Goal: Task Accomplishment & Management: Manage account settings

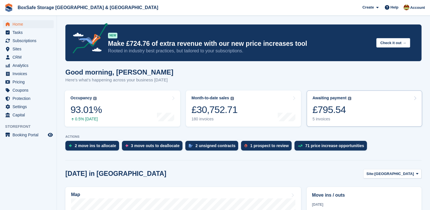
click at [390, 116] on link "Awaiting payment The total outstanding balance on all open invoices. £795.54 5 …" at bounding box center [363, 108] width 115 height 36
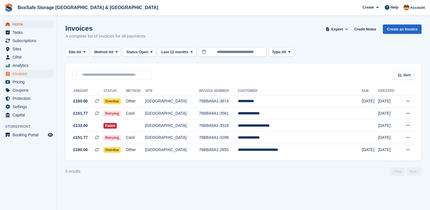
click at [26, 23] on span "Home" at bounding box center [29, 24] width 34 height 8
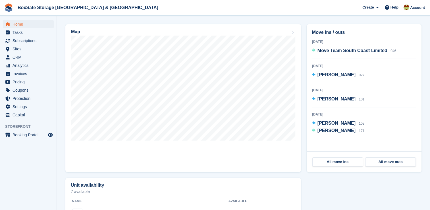
scroll to position [106, 0]
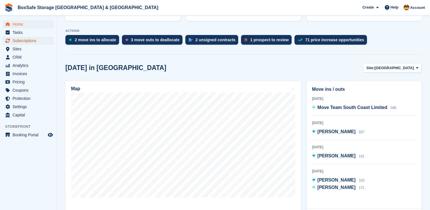
click at [19, 43] on span "Subscriptions" at bounding box center [29, 41] width 34 height 8
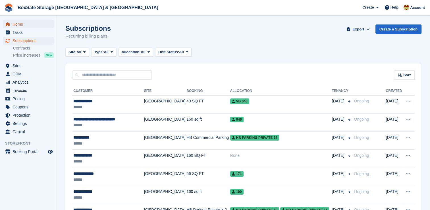
click at [26, 26] on span "Home" at bounding box center [29, 24] width 34 height 8
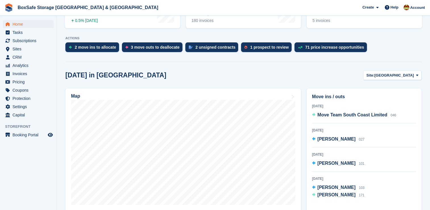
scroll to position [95, 0]
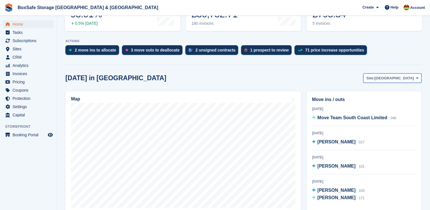
click at [411, 77] on span "[GEOGRAPHIC_DATA]" at bounding box center [393, 78] width 39 height 6
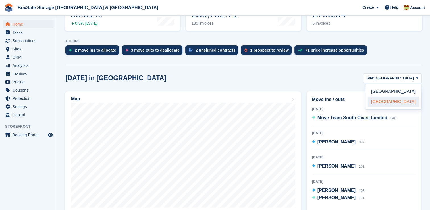
click at [394, 105] on link "[GEOGRAPHIC_DATA]" at bounding box center [392, 102] width 51 height 10
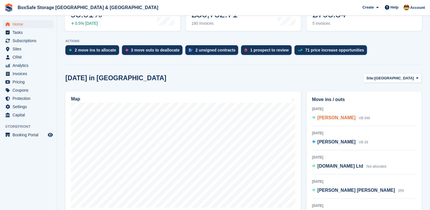
click at [336, 119] on span "Ashley Newman" at bounding box center [336, 117] width 38 height 5
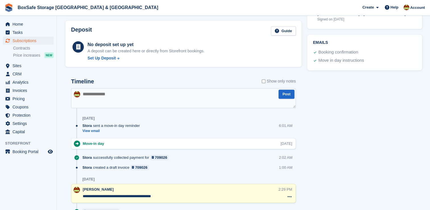
scroll to position [233, 0]
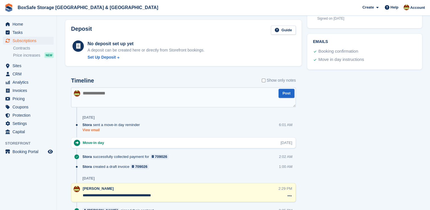
click at [94, 129] on link "View email" at bounding box center [112, 129] width 60 height 5
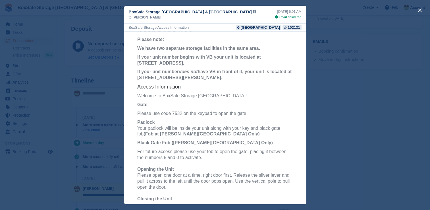
scroll to position [122, 0]
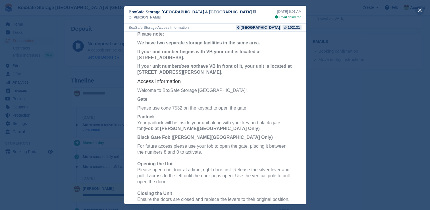
click at [419, 11] on button "close" at bounding box center [419, 10] width 9 height 9
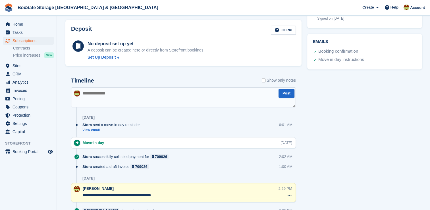
scroll to position [0, 0]
